Goal: Task Accomplishment & Management: Use online tool/utility

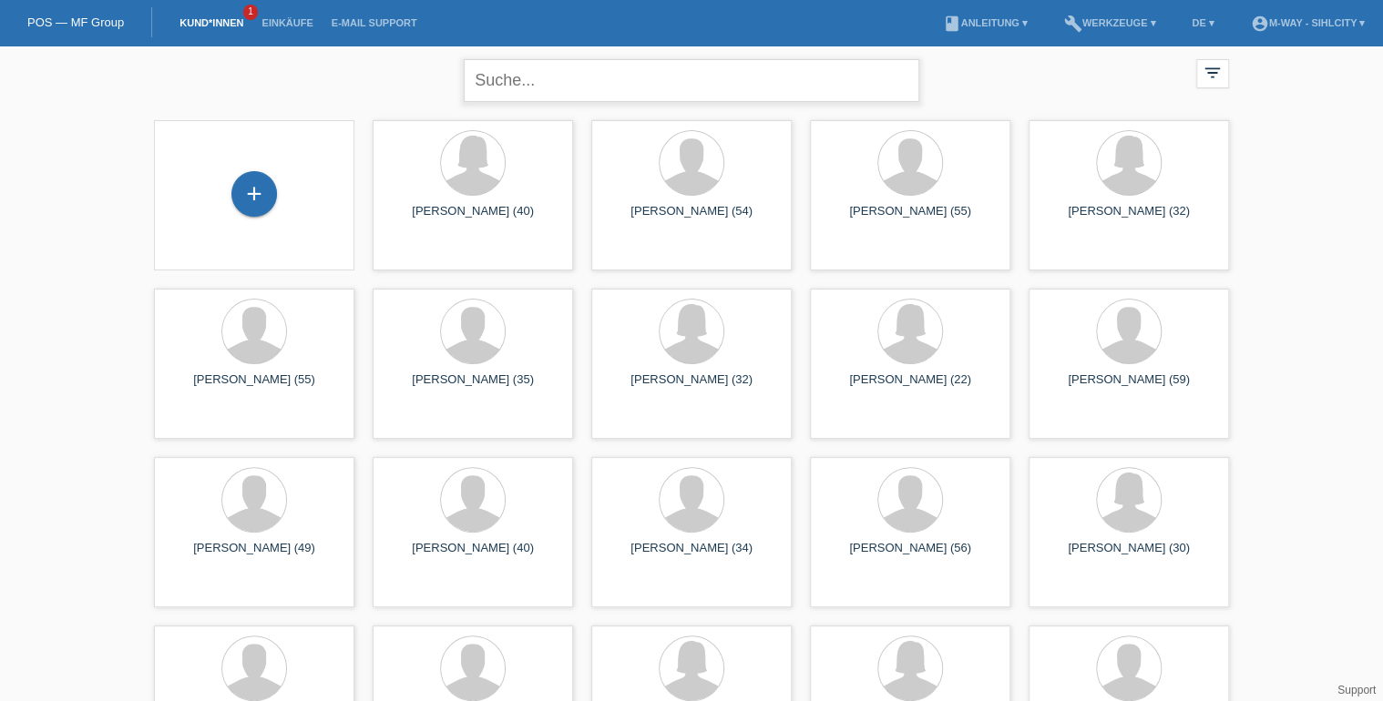
click at [590, 93] on input "text" at bounding box center [692, 80] width 456 height 43
type input "borchert"
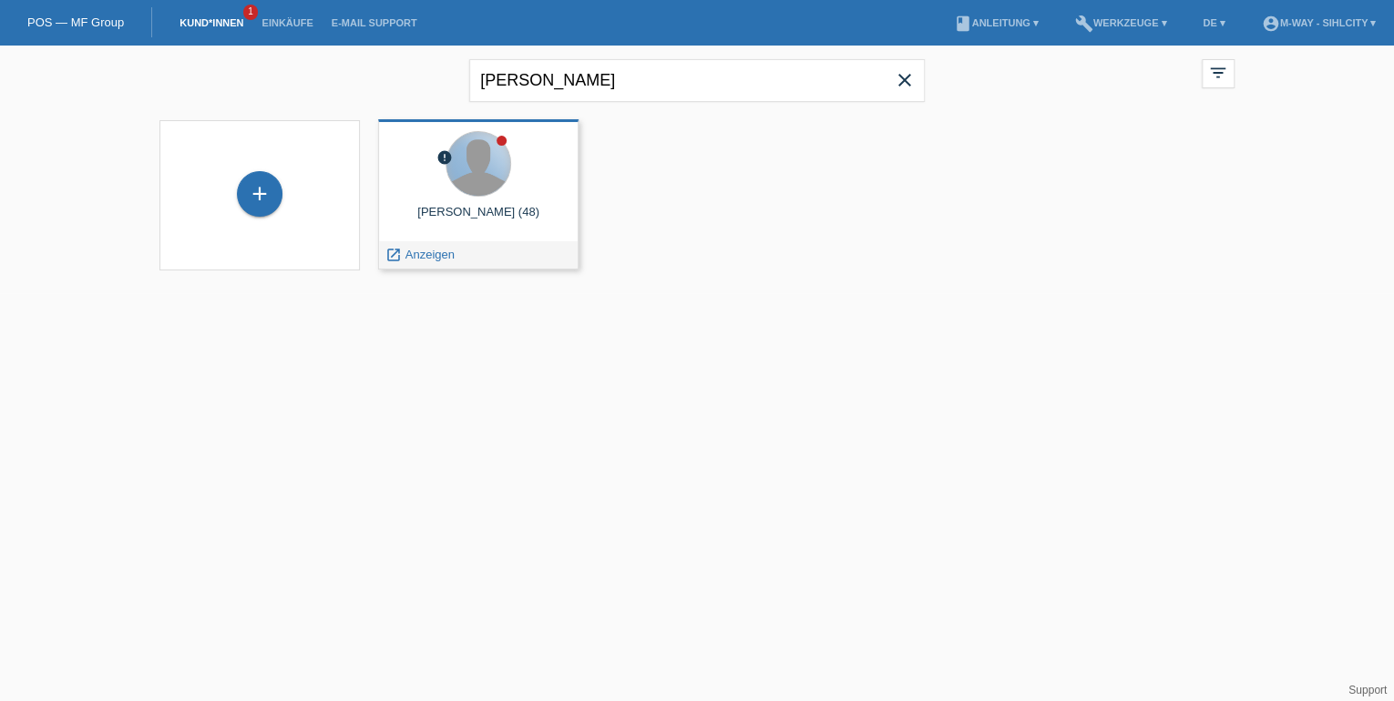
click at [492, 160] on div at bounding box center [478, 164] width 64 height 64
click at [412, 245] on div "launch Anzeigen" at bounding box center [420, 254] width 82 height 27
click at [415, 257] on span "Anzeigen" at bounding box center [429, 255] width 49 height 14
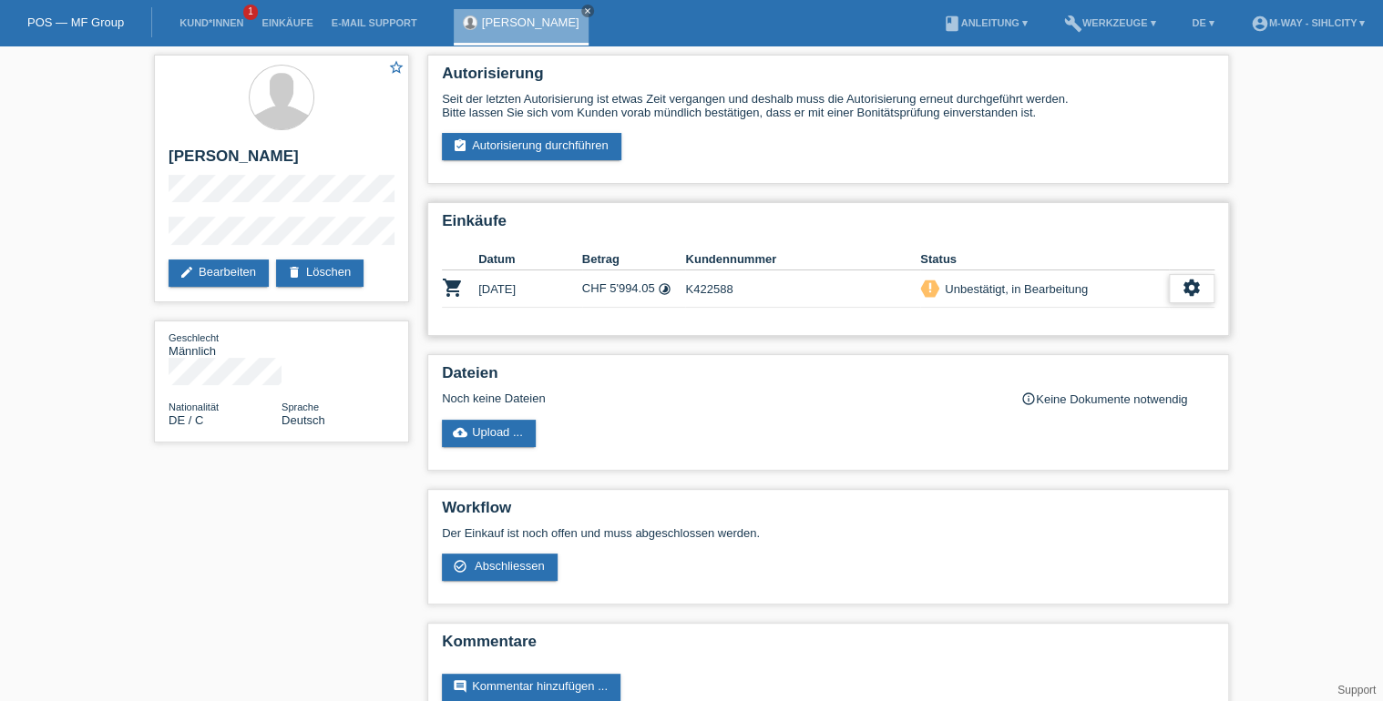
click at [1203, 287] on div "settings" at bounding box center [1192, 288] width 46 height 29
click at [1082, 370] on span "Abschliessen" at bounding box center [1066, 372] width 76 height 22
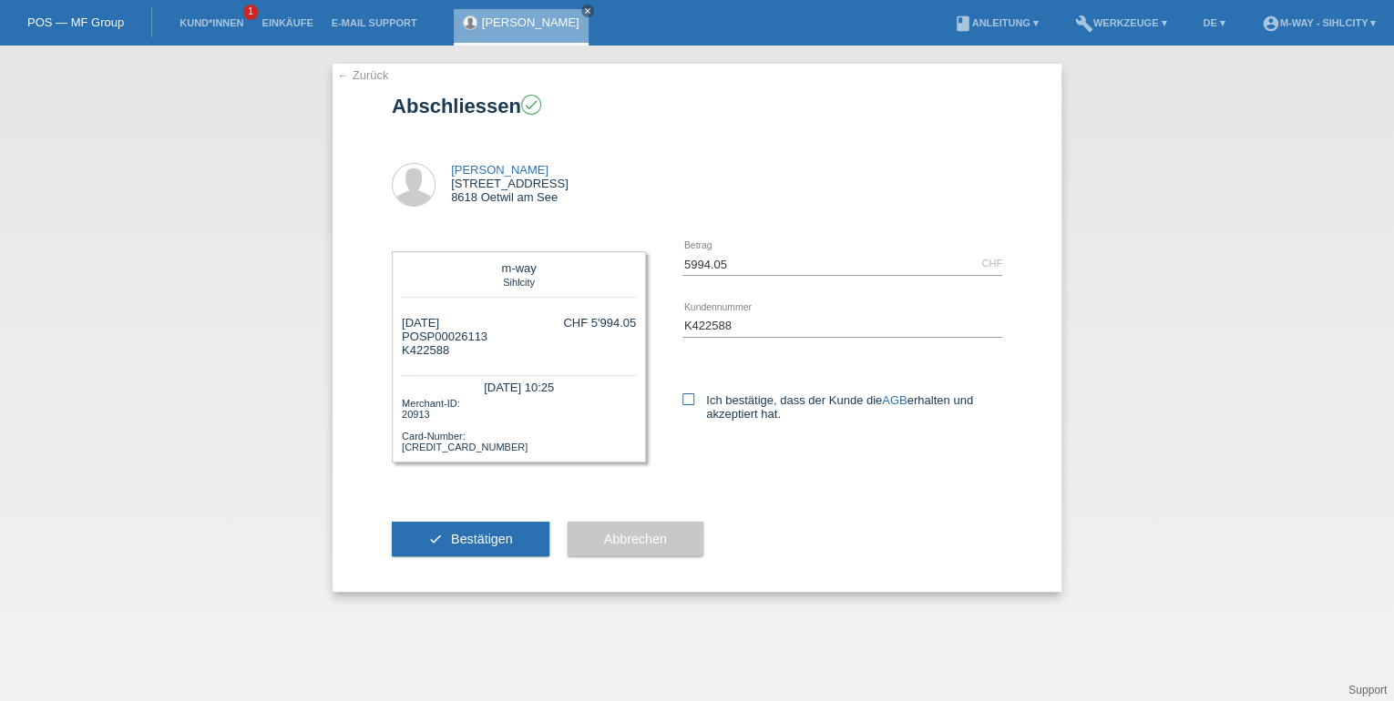
click at [690, 402] on icon at bounding box center [688, 400] width 12 height 12
click at [690, 402] on input "Ich bestätige, dass der Kunde die AGB erhalten und akzeptiert hat." at bounding box center [688, 400] width 12 height 12
checkbox input "true"
click at [504, 534] on span "Bestätigen" at bounding box center [482, 539] width 62 height 15
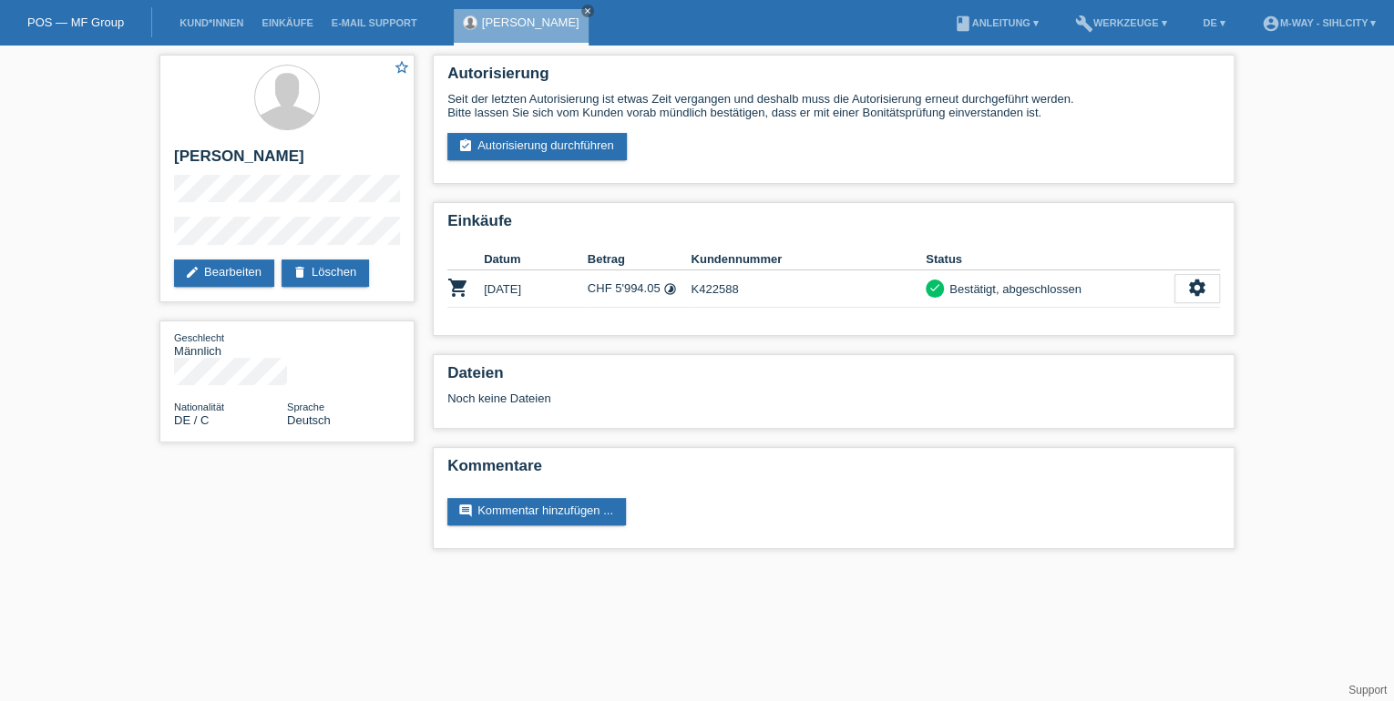
click at [1164, 568] on html "POS — MF Group Kund*innen Einkäufe E-Mail Support [PERSON_NAME] close menu" at bounding box center [697, 284] width 1394 height 568
